Goal: Download file/media

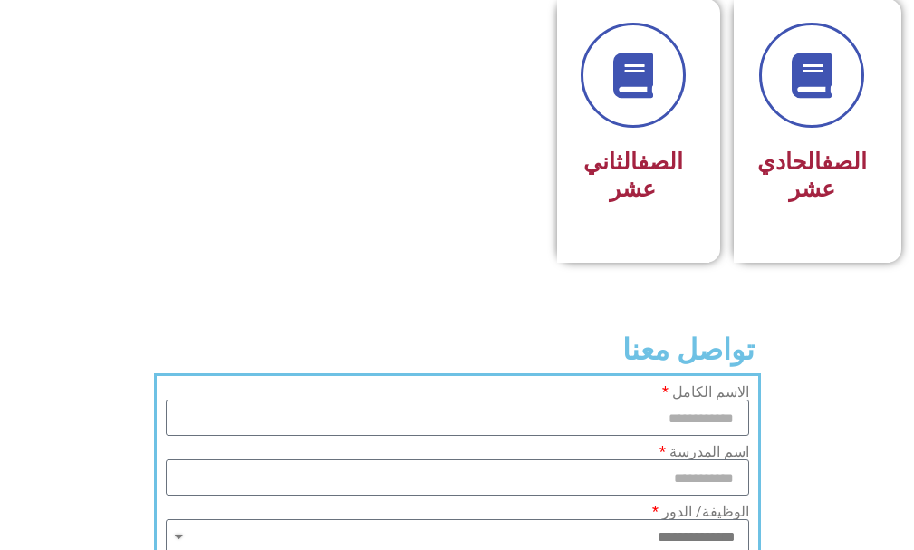
scroll to position [1269, 0]
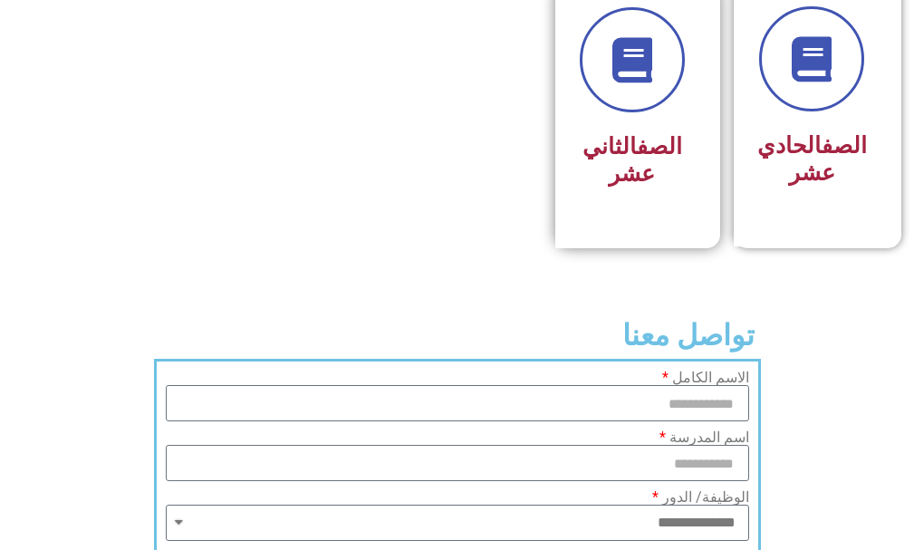
click at [655, 159] on link "الصف" at bounding box center [659, 146] width 45 height 26
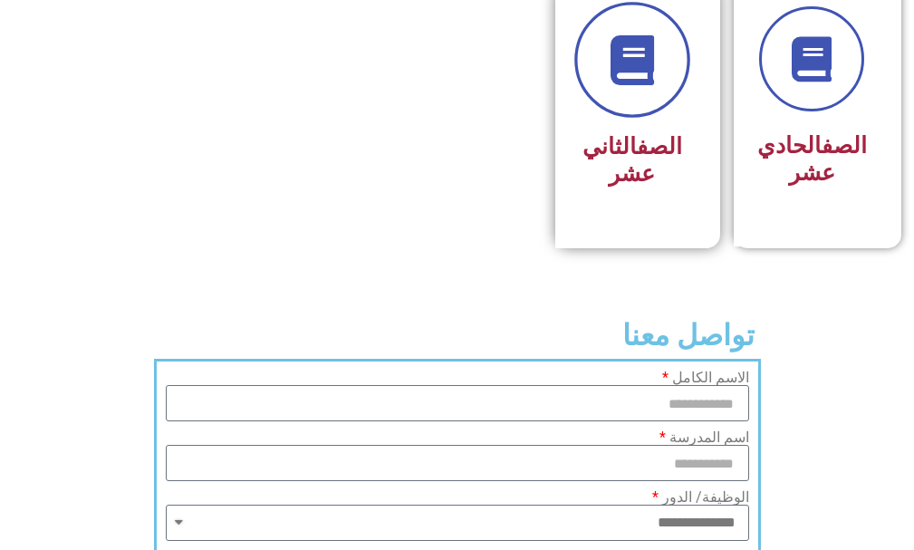
click at [666, 109] on link at bounding box center [633, 61] width 116 height 116
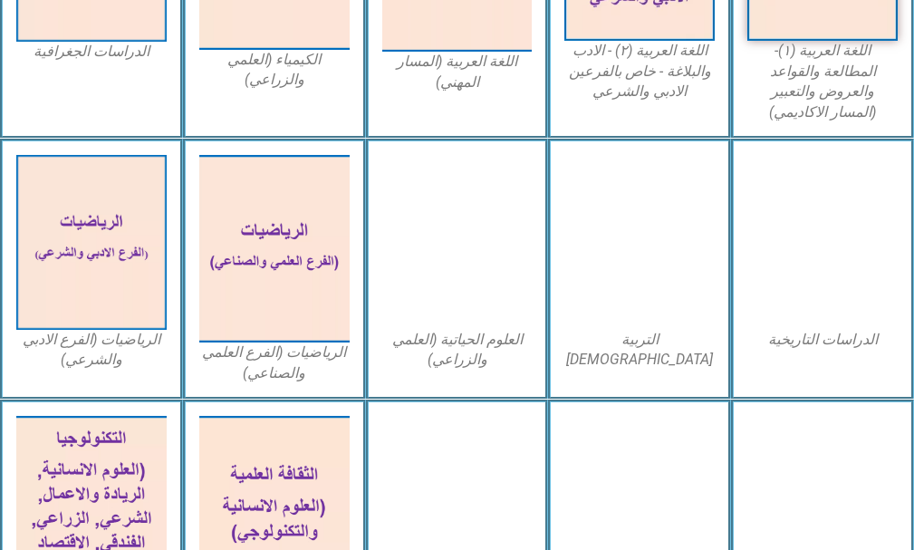
scroll to position [725, 0]
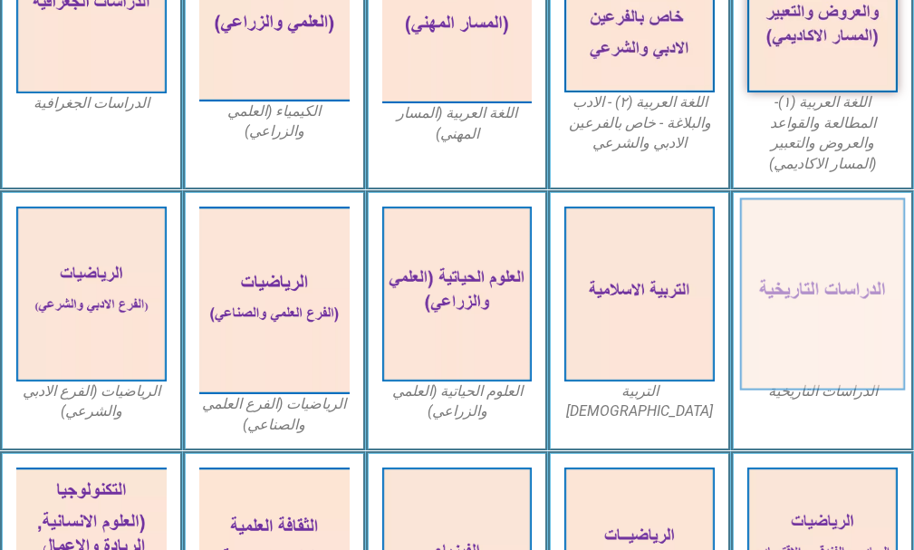
click at [849, 275] on img at bounding box center [822, 294] width 165 height 192
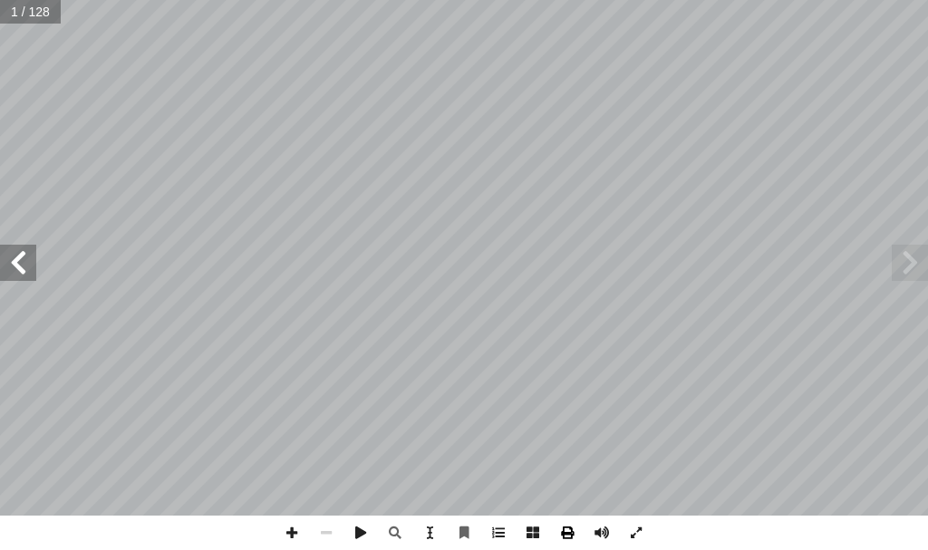
click at [574, 532] on span at bounding box center [567, 533] width 34 height 34
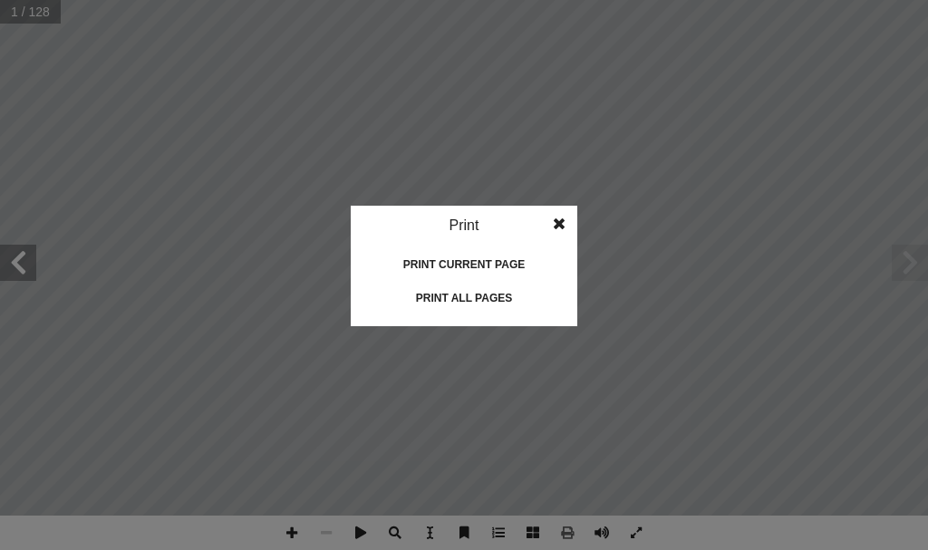
click at [476, 300] on div "Print all pages" at bounding box center [463, 298] width 181 height 29
